Goal: Task Accomplishment & Management: Manage account settings

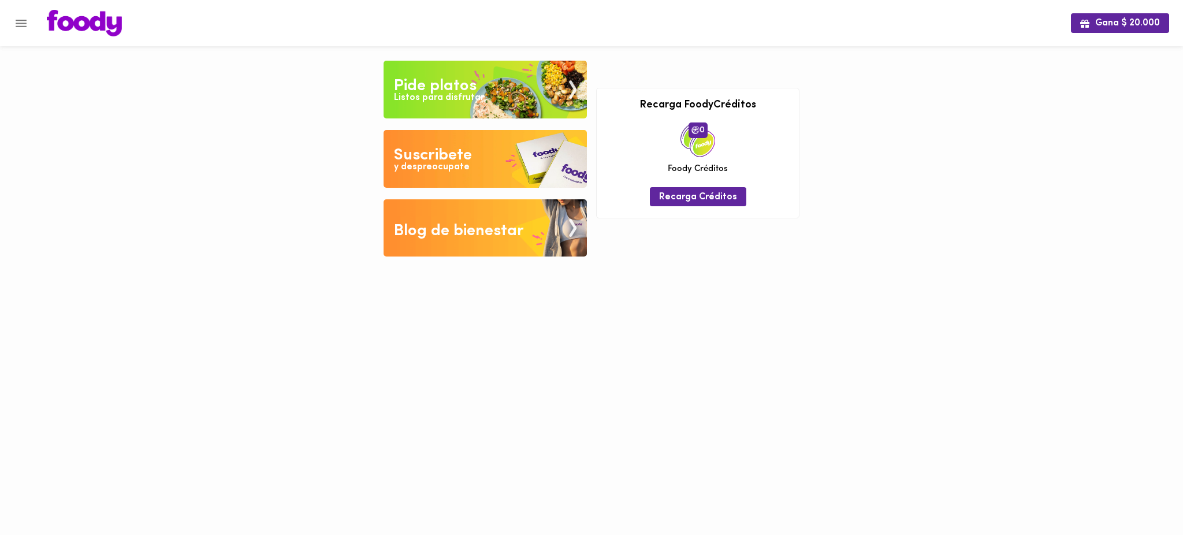
click at [21, 22] on icon "Menu" at bounding box center [21, 23] width 14 height 14
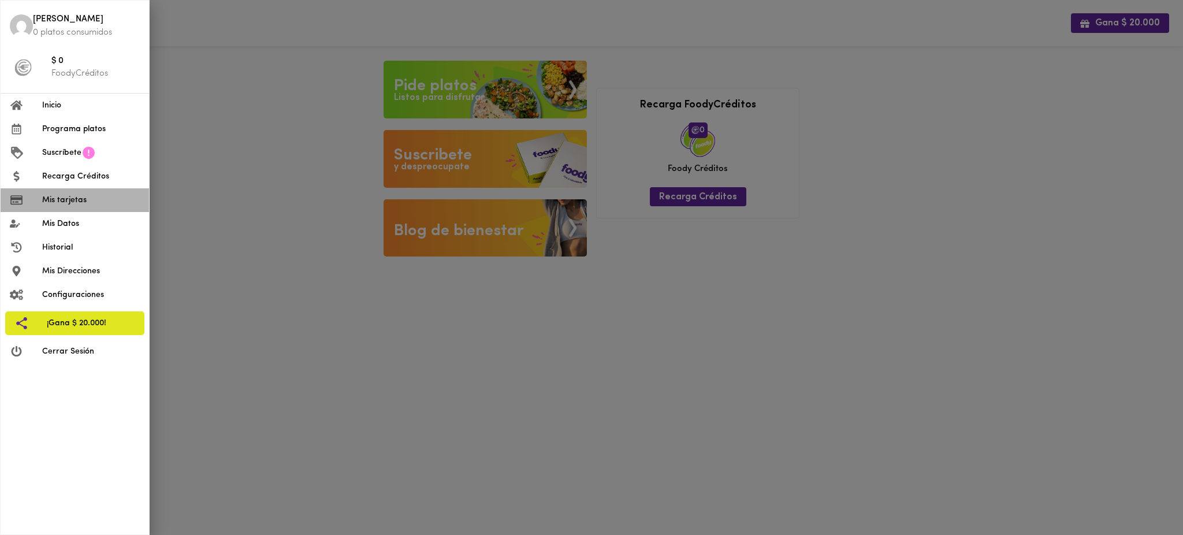
click at [81, 204] on span "Mis tarjetas" at bounding box center [91, 200] width 98 height 12
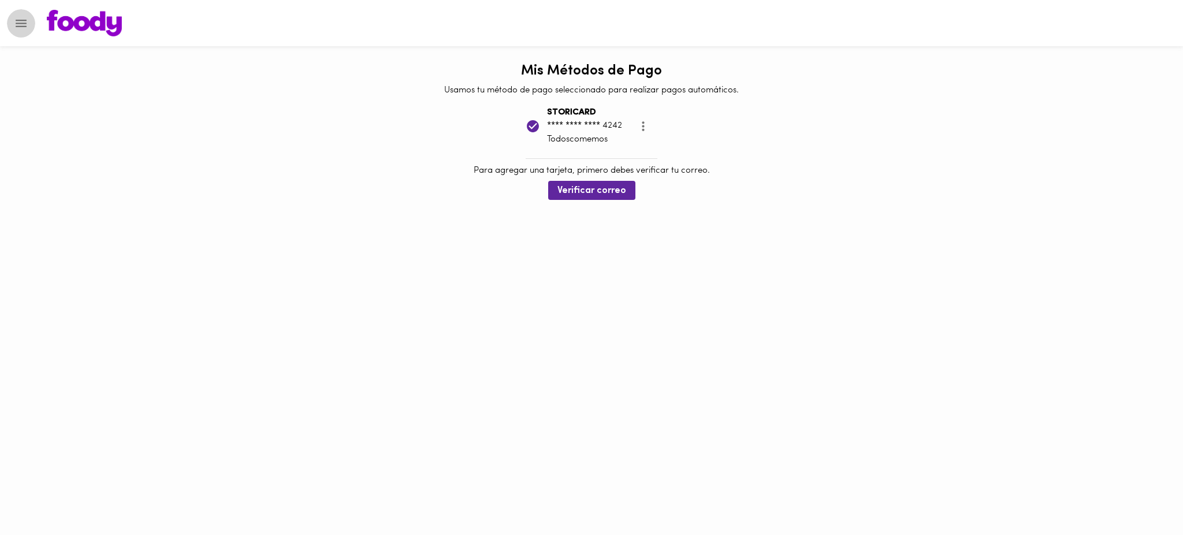
click at [20, 21] on icon "Menu" at bounding box center [21, 23] width 14 height 14
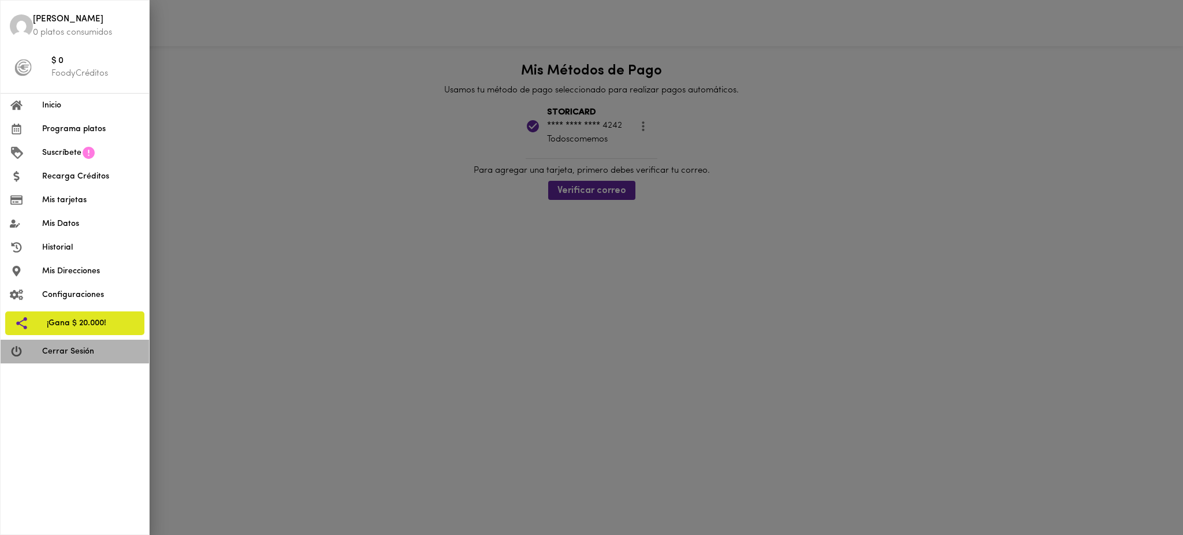
click at [68, 351] on span "Cerrar Sesión" at bounding box center [91, 352] width 98 height 12
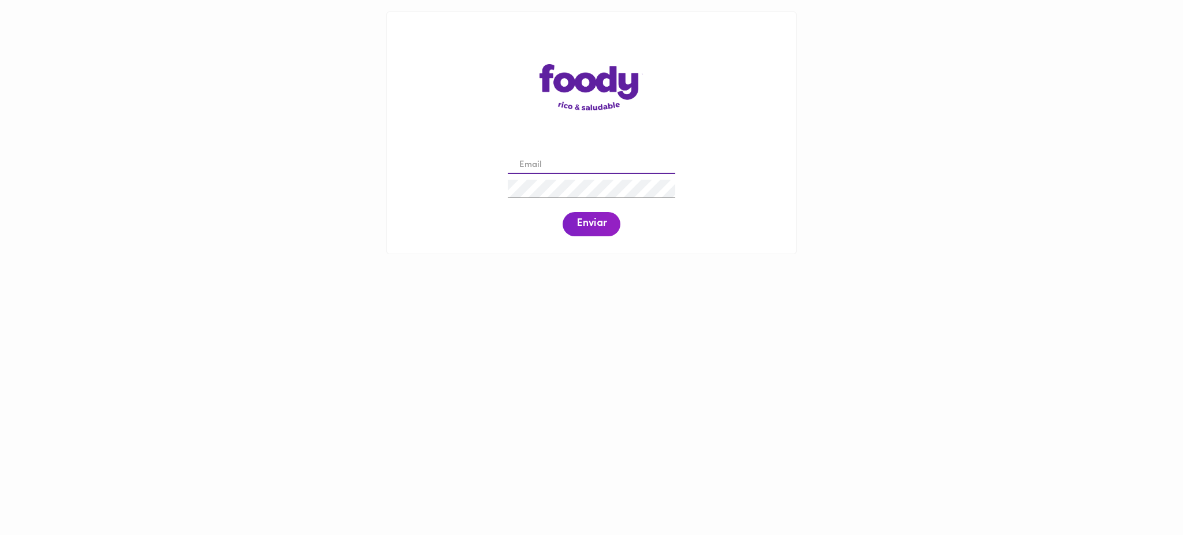
click at [574, 162] on input "email" at bounding box center [592, 166] width 168 height 18
paste input "auxcontable@todoscomemos.com"
type input "auxcontable@todoscomemos.com"
click at [579, 225] on span "Enviar" at bounding box center [592, 224] width 30 height 13
